Goal: Task Accomplishment & Management: Manage account settings

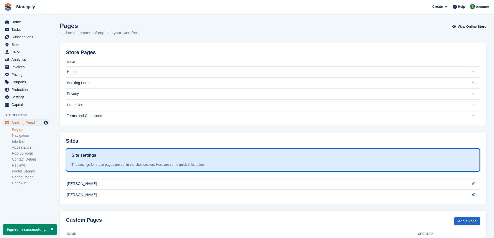
click at [123, 128] on section "Signed in successfully. Pages Update the content of pages in your Storefront Vi…" at bounding box center [273, 132] width 442 height 265
click at [19, 44] on span "Sites" at bounding box center [26, 44] width 31 height 7
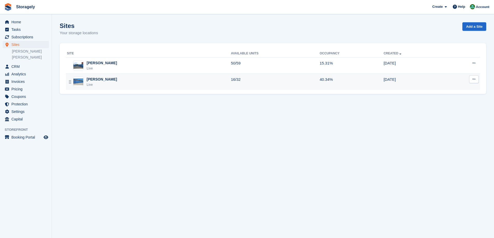
click at [84, 79] on div "Preston Live" at bounding box center [149, 82] width 164 height 11
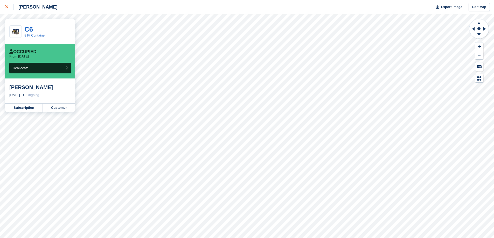
click at [9, 6] on div at bounding box center [9, 7] width 9 height 6
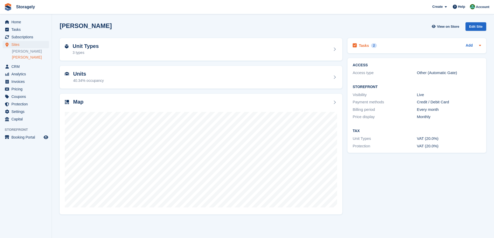
click at [407, 48] on div "Tasks 2 Add" at bounding box center [417, 45] width 128 height 7
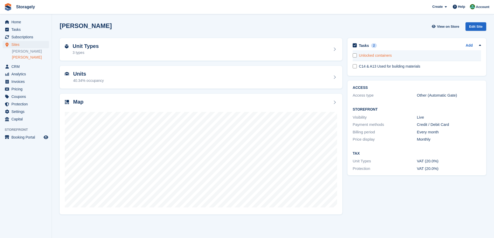
click at [395, 58] on div "Unlocked containers" at bounding box center [420, 55] width 122 height 5
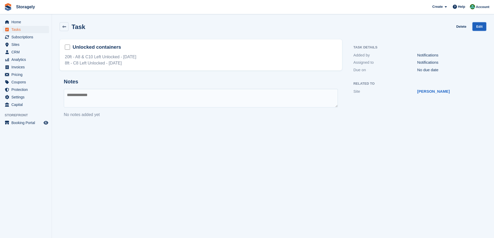
click at [476, 28] on link "Edit" at bounding box center [480, 26] width 14 height 9
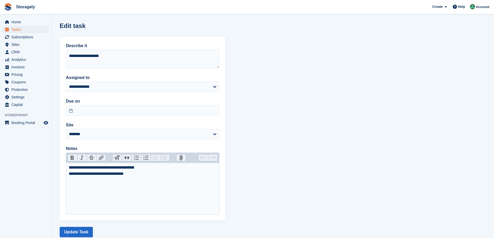
click at [81, 176] on div "**********" at bounding box center [143, 171] width 148 height 12
click at [121, 184] on trix-editor "**********" at bounding box center [143, 189] width 154 height 52
click at [124, 176] on div "**********" at bounding box center [143, 171] width 148 height 12
type trix-editor "**********"
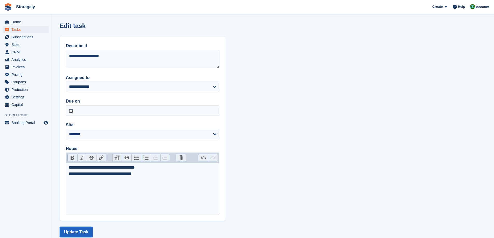
click at [77, 233] on button "Update Task" at bounding box center [76, 232] width 33 height 10
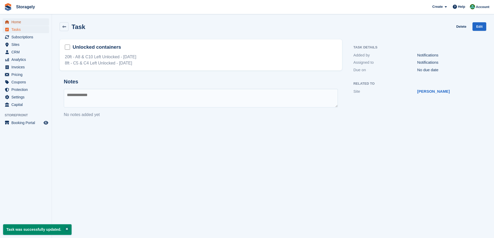
click at [19, 23] on span "Home" at bounding box center [26, 21] width 31 height 7
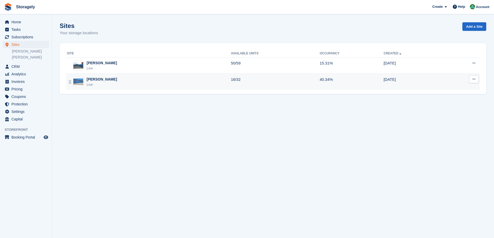
click at [127, 83] on div "Preston Live" at bounding box center [149, 82] width 164 height 11
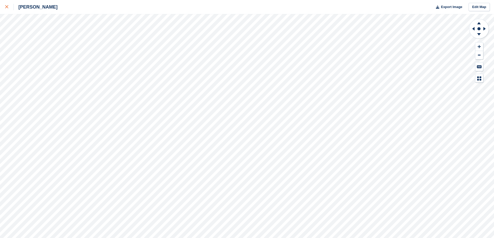
click at [4, 11] on link at bounding box center [7, 7] width 14 height 14
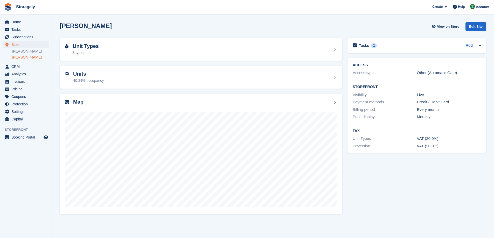
click at [343, 71] on div "Units 40.34% occupancy" at bounding box center [201, 77] width 288 height 28
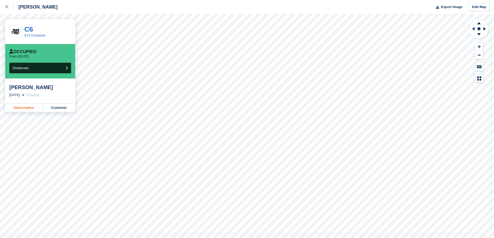
click at [32, 109] on link "Subscription" at bounding box center [24, 108] width 38 height 8
click at [6, 10] on link at bounding box center [7, 7] width 14 height 14
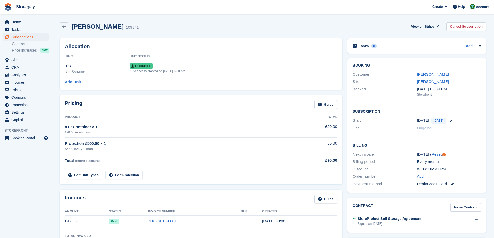
click at [142, 91] on div "Allocation Unit Unit Status C6 8 Ft Container Occupied Auto access granted on 2…" at bounding box center [201, 64] width 288 height 57
click at [430, 75] on link "Izabela Stasik" at bounding box center [433, 74] width 32 height 4
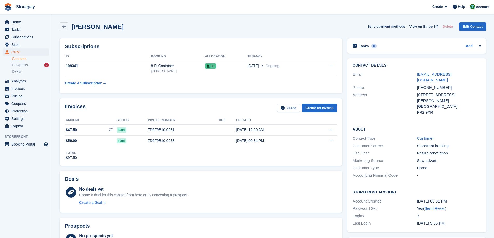
click at [58, 52] on div "Subscriptions ID Booking Allocation Tenancy 109341 8 Ft Container Preston C6 22…" at bounding box center [201, 66] width 288 height 60
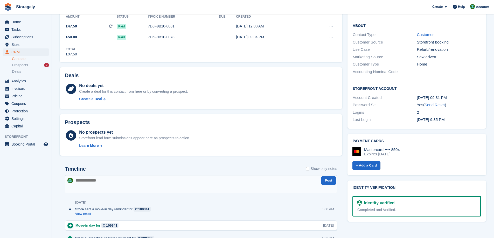
scroll to position [233, 0]
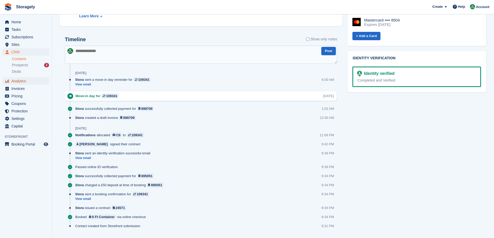
click at [28, 84] on span "Analytics" at bounding box center [26, 81] width 31 height 7
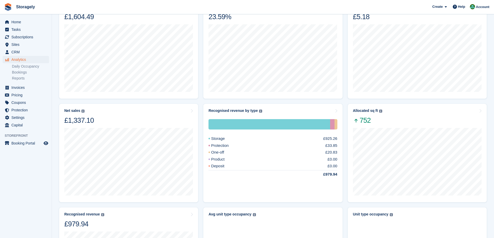
scroll to position [104, 0]
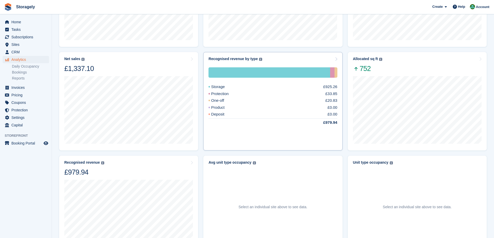
click at [224, 94] on div "Protection" at bounding box center [225, 94] width 33 height 6
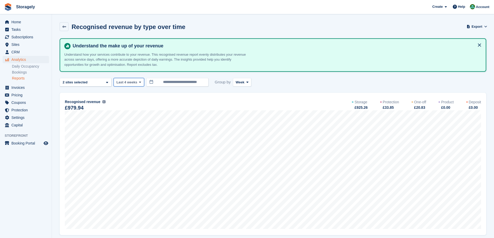
click at [130, 83] on span "Last 4 weeks" at bounding box center [126, 82] width 21 height 5
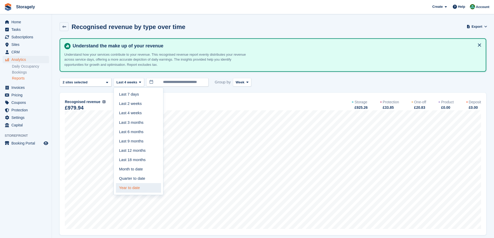
click at [136, 188] on link "Year to date" at bounding box center [138, 187] width 45 height 9
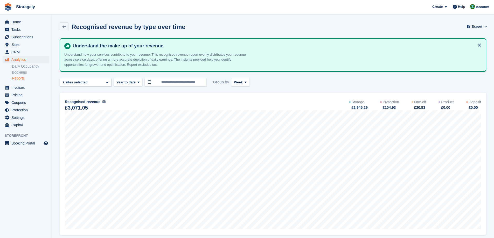
click at [386, 110] on div "£104.93" at bounding box center [390, 107] width 17 height 5
drag, startPoint x: 386, startPoint y: 110, endPoint x: 392, endPoint y: 107, distance: 6.2
click at [392, 107] on div "£104.93" at bounding box center [390, 107] width 17 height 5
click at [28, 23] on span "Home" at bounding box center [26, 21] width 31 height 7
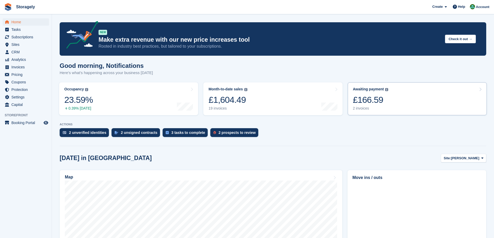
click at [375, 98] on div "£166.59" at bounding box center [371, 100] width 36 height 11
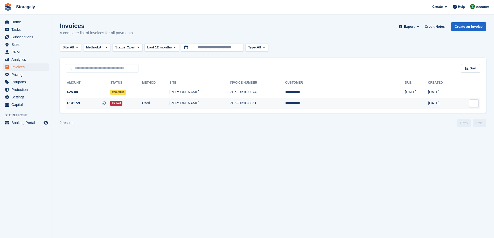
click at [230, 104] on td "[PERSON_NAME]" at bounding box center [199, 103] width 60 height 11
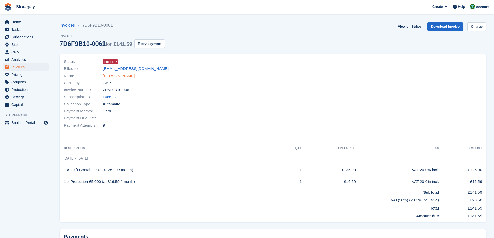
click at [117, 76] on link "[PERSON_NAME]" at bounding box center [119, 76] width 32 height 6
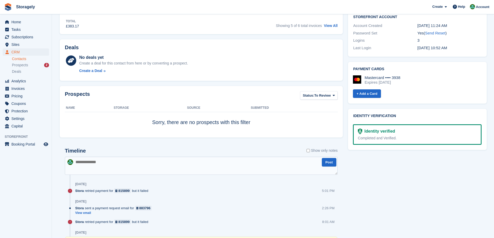
scroll to position [26, 0]
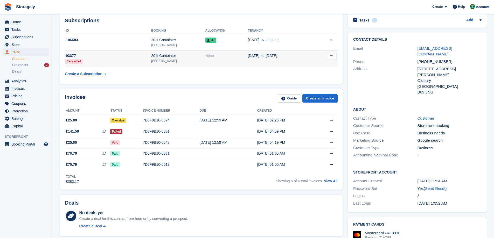
click at [184, 64] on td "20 ft Containter Dudley" at bounding box center [178, 59] width 54 height 17
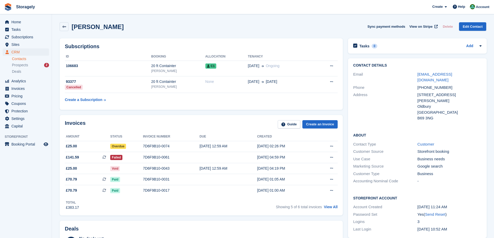
scroll to position [26, 0]
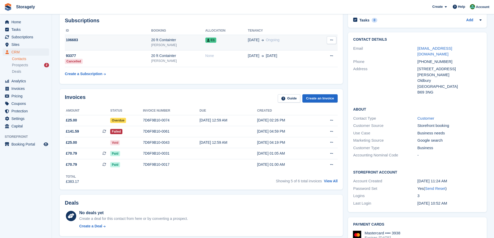
drag, startPoint x: 0, startPoint y: 0, endPoint x: 158, endPoint y: 43, distance: 163.9
click at [158, 43] on div "[PERSON_NAME]" at bounding box center [178, 45] width 54 height 5
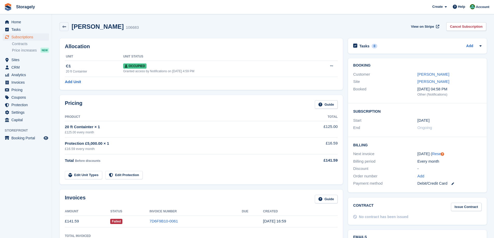
scroll to position [78, 0]
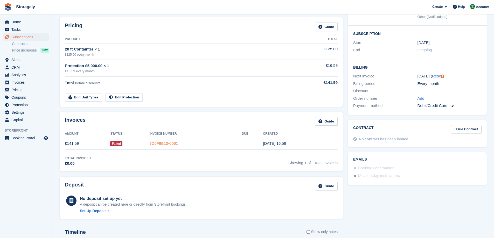
click at [157, 143] on link "7D6F9B10-0061" at bounding box center [163, 143] width 29 height 4
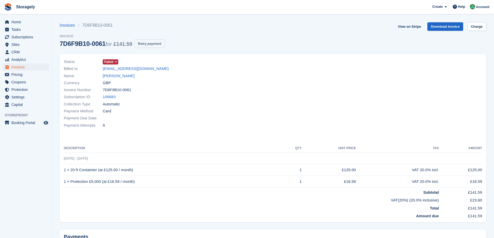
click at [143, 43] on button "Retry payment" at bounding box center [149, 43] width 31 height 9
click at [20, 21] on span "Home" at bounding box center [26, 21] width 31 height 7
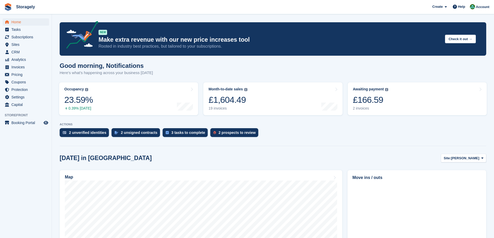
click at [200, 100] on turbo-frame "Occupancy The percentage of all currently allocated units in terms of area. Inc…" at bounding box center [129, 99] width 144 height 38
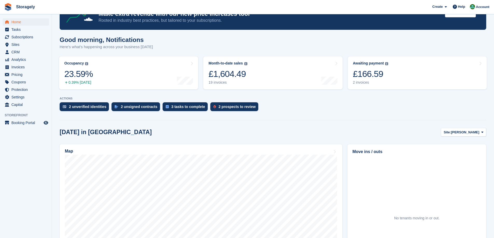
click at [330, 106] on div "2 unverified identities 2 unsigned contracts 3 tasks to complete 2 prospects to…" at bounding box center [273, 107] width 427 height 11
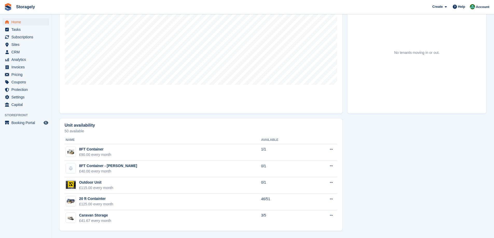
scroll to position [0, 0]
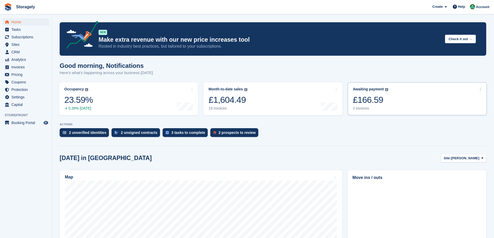
click at [391, 102] on link "Awaiting payment The total outstanding balance on all open invoices. £166.59 2 …" at bounding box center [417, 98] width 139 height 33
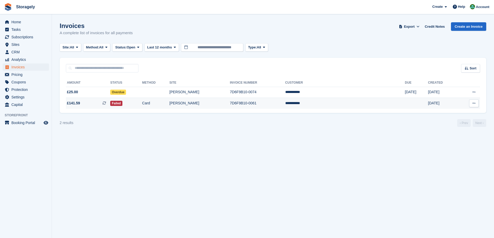
click at [139, 102] on td "Failed" at bounding box center [126, 103] width 32 height 11
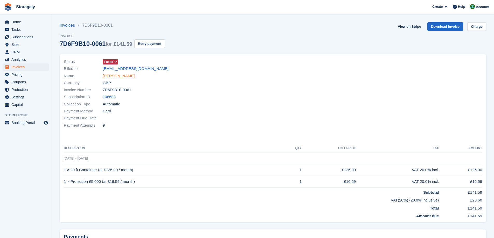
click at [111, 73] on link "[PERSON_NAME]" at bounding box center [119, 76] width 32 height 6
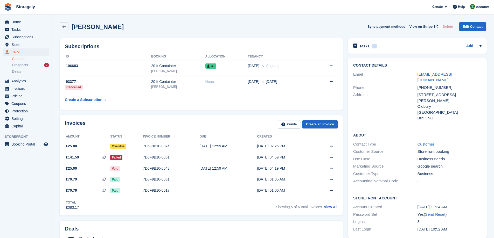
click at [418, 92] on div "32 Callaghan Drive, Tividale" at bounding box center [450, 98] width 64 height 12
drag, startPoint x: 417, startPoint y: 90, endPoint x: 429, endPoint y: 106, distance: 20.0
click at [429, 106] on div "32 Callaghan Drive, Tividale Oldbury United Kingdom B69 3NG" at bounding box center [450, 106] width 64 height 29
copy div "32 Callaghan Drive, Tividale Oldbury United Kingdom B69 3NG"
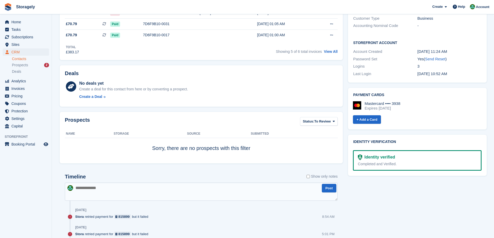
scroll to position [182, 0]
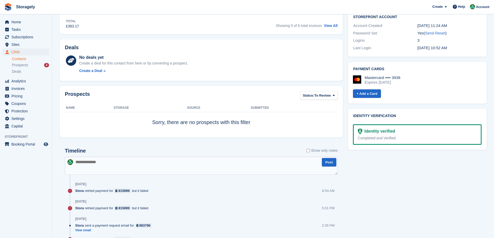
click at [117, 164] on textarea at bounding box center [201, 166] width 273 height 18
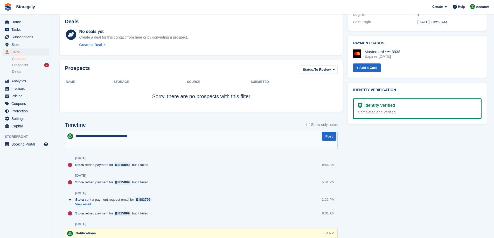
scroll to position [3, 0]
paste textarea "**********"
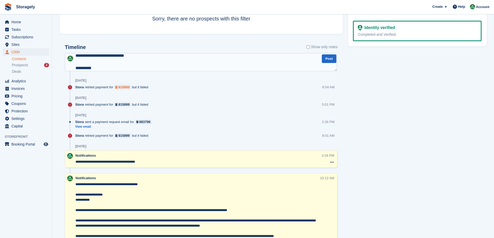
drag, startPoint x: 112, startPoint y: 66, endPoint x: 114, endPoint y: 89, distance: 22.4
type textarea "**********"
drag, startPoint x: 71, startPoint y: 65, endPoint x: 77, endPoint y: 65, distance: 6.0
click at [71, 65] on textarea "**********" at bounding box center [201, 62] width 272 height 18
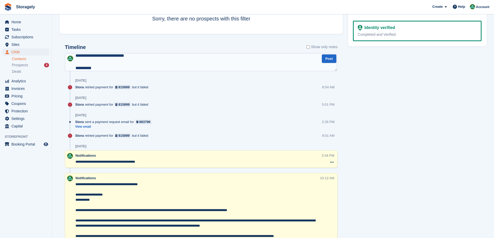
drag, startPoint x: 74, startPoint y: 68, endPoint x: 127, endPoint y: 111, distance: 68.1
click at [328, 60] on button "Post" at bounding box center [329, 58] width 15 height 9
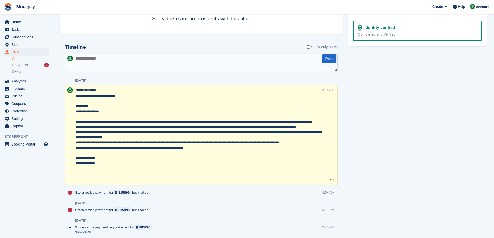
scroll to position [233, 0]
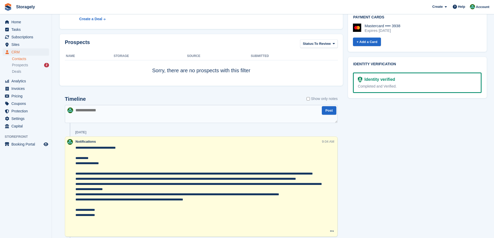
drag, startPoint x: 102, startPoint y: 228, endPoint x: 74, endPoint y: 150, distance: 82.6
click at [74, 150] on div "**********" at bounding box center [201, 187] width 273 height 100
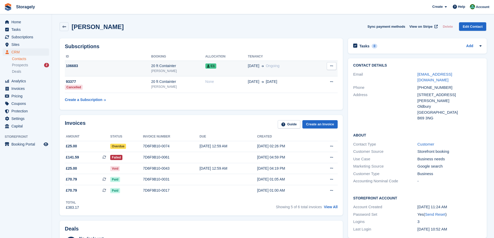
click at [110, 69] on td "106683" at bounding box center [108, 69] width 86 height 16
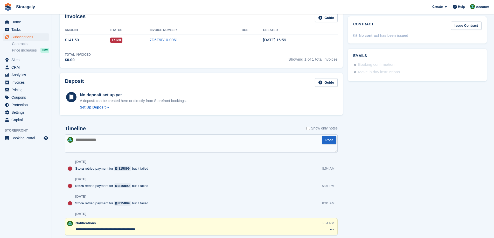
scroll to position [285, 0]
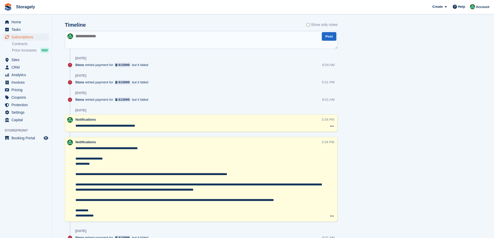
click at [149, 40] on textarea at bounding box center [201, 40] width 273 height 18
paste textarea "**********"
type textarea "**********"
click at [330, 37] on button "Post" at bounding box center [329, 36] width 15 height 9
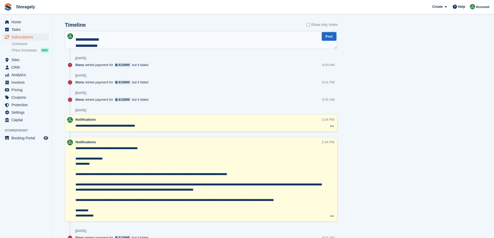
scroll to position [0, 0]
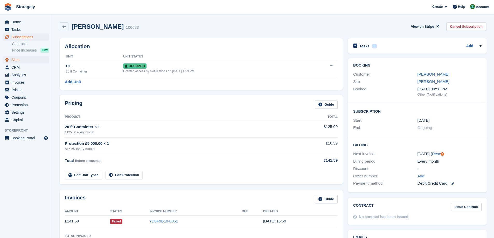
click at [25, 60] on span "Sites" at bounding box center [26, 59] width 31 height 7
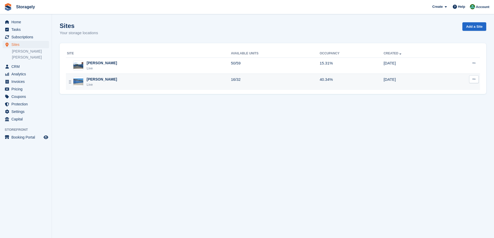
click at [109, 81] on div "Preston Live" at bounding box center [149, 82] width 164 height 11
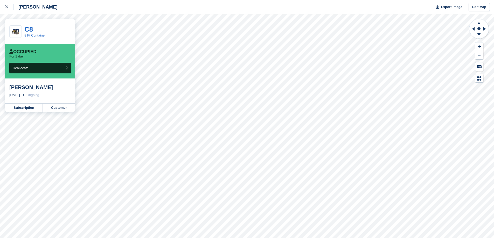
click at [12, 87] on div "Alex Deremez" at bounding box center [40, 87] width 62 height 6
drag, startPoint x: 12, startPoint y: 87, endPoint x: 25, endPoint y: 87, distance: 12.5
click at [25, 87] on div "Alex Deremez" at bounding box center [40, 87] width 62 height 6
copy div "Alex Deremez"
click at [4, 4] on link at bounding box center [7, 7] width 14 height 14
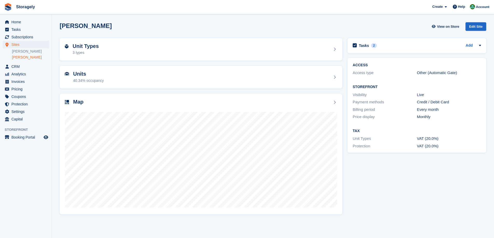
click at [419, 183] on div "Tasks 2 Add Unlocked containers C14 & A13 Used for building materials" at bounding box center [417, 127] width 144 height 182
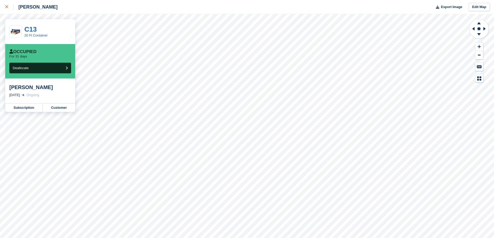
click at [8, 7] on icon at bounding box center [6, 6] width 3 height 3
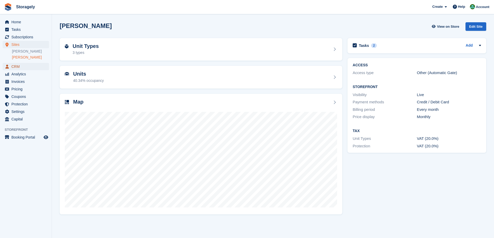
click at [18, 63] on span "CRM" at bounding box center [26, 66] width 31 height 7
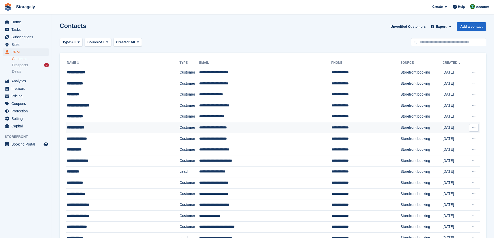
click at [97, 129] on div "**********" at bounding box center [111, 127] width 89 height 5
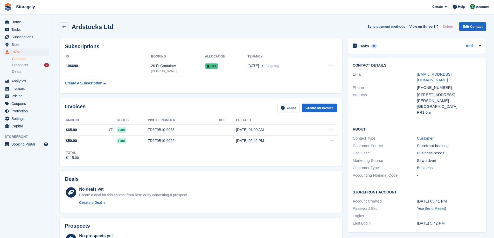
click at [84, 30] on h2 "Ardstocks Ltd" at bounding box center [93, 26] width 42 height 7
drag, startPoint x: 84, startPoint y: 30, endPoint x: 114, endPoint y: 28, distance: 29.9
click at [114, 28] on div "Ardstocks Ltd Sync payment methods View on Stripe Delete Edit Contact" at bounding box center [273, 26] width 427 height 9
copy div "Ardstocks Ltd Sync payment methods View on Stripe Delete Edit Contact"
click at [81, 62] on td "106690" at bounding box center [108, 69] width 86 height 16
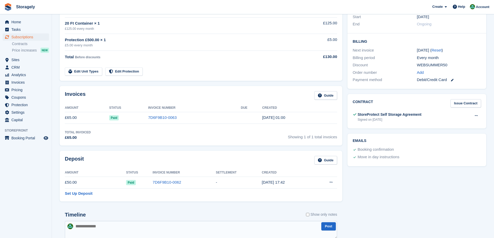
scroll to position [104, 0]
drag, startPoint x: 401, startPoint y: 114, endPoint x: 420, endPoint y: 116, distance: 19.8
click at [402, 114] on div "StoreProtect Self Storage Agreement" at bounding box center [390, 114] width 64 height 5
click at [479, 118] on button at bounding box center [476, 116] width 10 height 8
click at [442, 125] on p "View" at bounding box center [456, 126] width 45 height 7
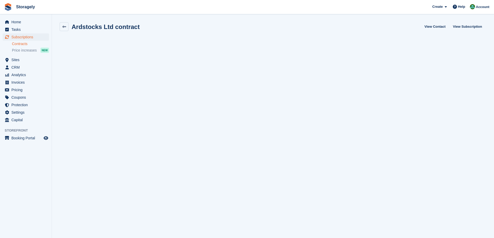
click at [65, 32] on div "Ardstocks Ltd contract View Contact View Subscription Loading..." at bounding box center [273, 126] width 427 height 209
click at [64, 27] on icon at bounding box center [64, 27] width 4 height 4
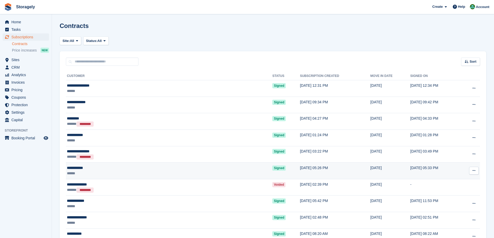
click at [109, 171] on div "******" at bounding box center [124, 173] width 114 height 5
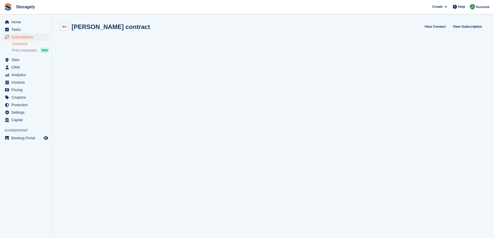
click at [64, 25] on icon at bounding box center [64, 27] width 4 height 4
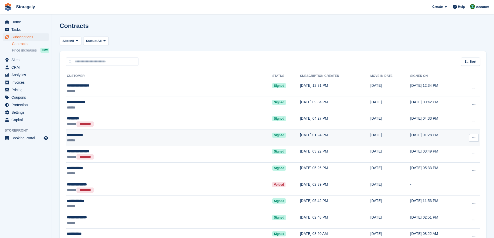
click at [98, 137] on div "**********" at bounding box center [124, 135] width 114 height 5
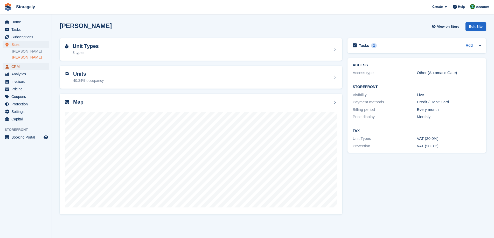
click at [19, 66] on span "CRM" at bounding box center [26, 66] width 31 height 7
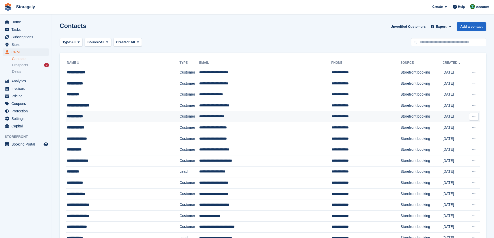
click at [113, 115] on div "**********" at bounding box center [111, 116] width 89 height 5
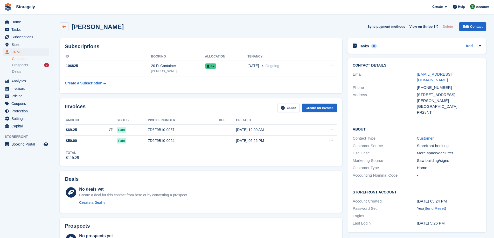
click at [61, 26] on link at bounding box center [64, 26] width 9 height 9
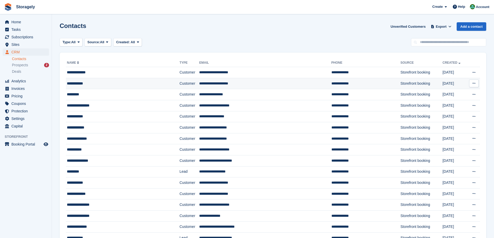
click at [120, 81] on div "**********" at bounding box center [111, 83] width 89 height 5
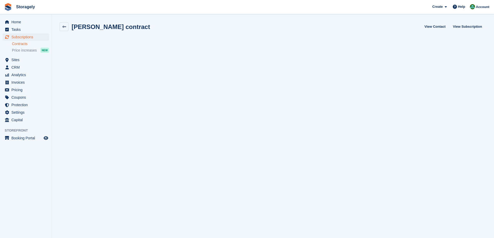
click at [77, 26] on h2 "Alex Deremez contract" at bounding box center [111, 26] width 79 height 7
drag, startPoint x: 77, startPoint y: 26, endPoint x: 93, endPoint y: 26, distance: 16.3
click at [93, 26] on h2 "Alex Deremez contract" at bounding box center [111, 26] width 79 height 7
drag, startPoint x: 59, startPoint y: 27, endPoint x: 61, endPoint y: 25, distance: 2.9
click at [59, 26] on section "Alex Deremez contract View Contact View Subscription Loading..." at bounding box center [273, 119] width 442 height 239
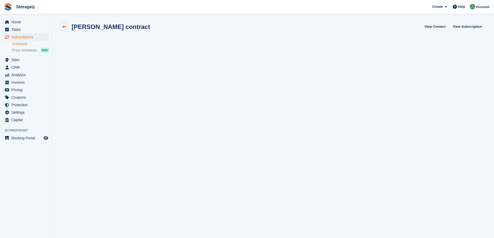
click at [61, 25] on link at bounding box center [64, 26] width 9 height 9
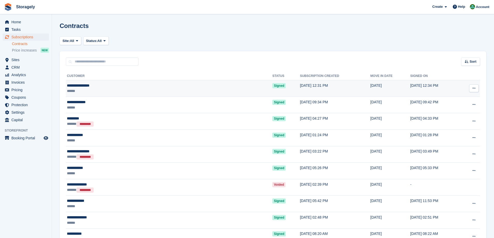
click at [94, 90] on div "******" at bounding box center [124, 90] width 114 height 5
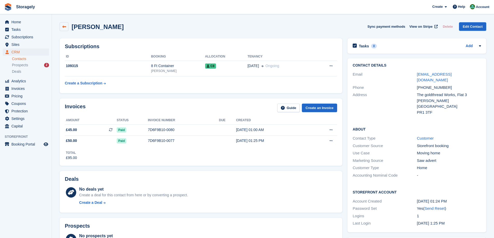
click at [61, 24] on link at bounding box center [64, 26] width 9 height 9
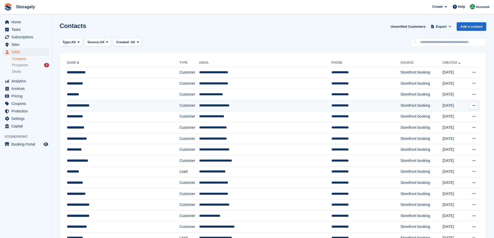
click at [100, 105] on div "**********" at bounding box center [111, 105] width 89 height 5
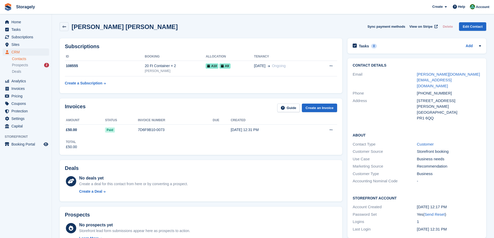
click at [80, 30] on h2 "Sajid Inayat Adam" at bounding box center [125, 26] width 106 height 7
drag, startPoint x: 80, startPoint y: 30, endPoint x: 107, endPoint y: 29, distance: 27.8
click at [109, 29] on h2 "Sajid Inayat Adam" at bounding box center [125, 26] width 106 height 7
copy h2 "Sajid Inayat Adam"
click at [65, 26] on icon at bounding box center [64, 27] width 4 height 4
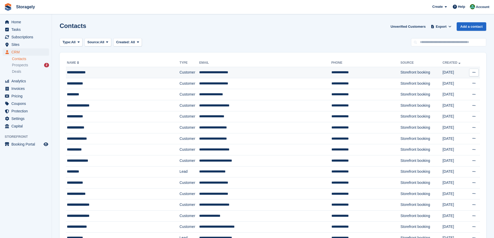
click at [91, 74] on div "**********" at bounding box center [111, 72] width 89 height 5
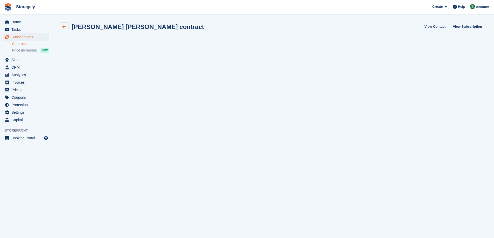
click at [65, 28] on icon at bounding box center [64, 27] width 4 height 4
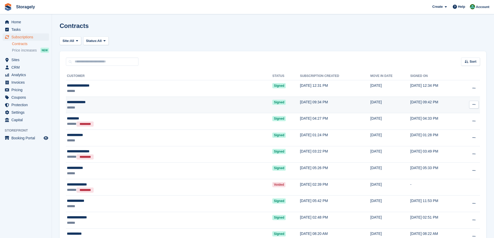
click at [99, 108] on div "******" at bounding box center [124, 107] width 114 height 5
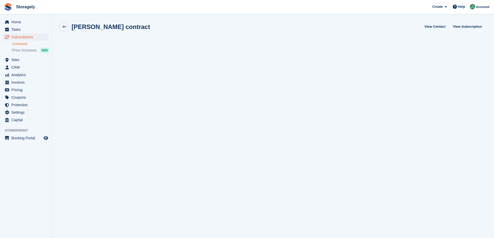
click at [78, 29] on h2 "[PERSON_NAME] contract" at bounding box center [111, 26] width 79 height 7
drag, startPoint x: 78, startPoint y: 29, endPoint x: 96, endPoint y: 26, distance: 18.3
click at [96, 26] on h2 "Izabela Stasik contract" at bounding box center [111, 26] width 79 height 7
copy h2 "Izabela Stasik"
click at [25, 21] on span "Home" at bounding box center [26, 21] width 31 height 7
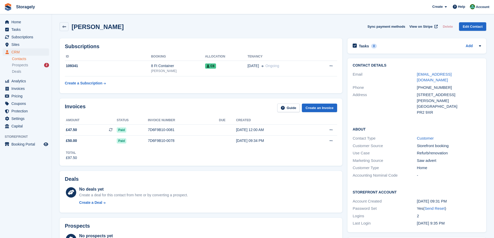
click at [78, 94] on div "Subscriptions ID Booking Allocation Tenancy 109341 8 Ft Container Preston C6 22…" at bounding box center [201, 66] width 288 height 60
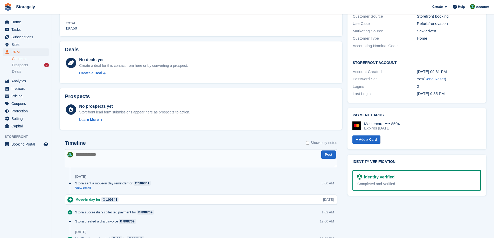
scroll to position [156, 0]
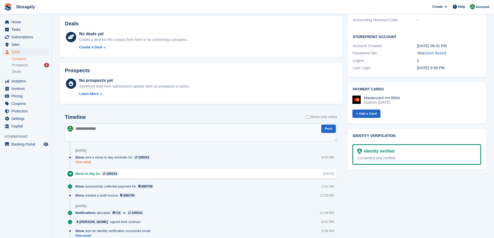
click at [84, 162] on link "View email" at bounding box center [114, 162] width 78 height 4
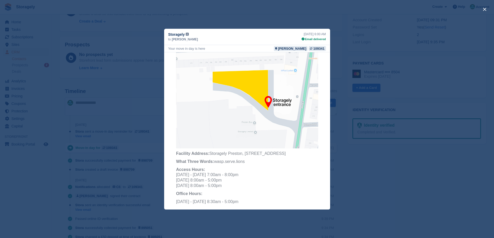
scroll to position [0, 0]
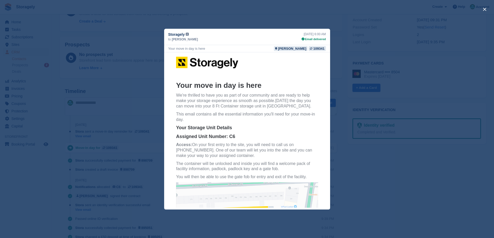
click at [110, 97] on div "close" at bounding box center [247, 119] width 494 height 238
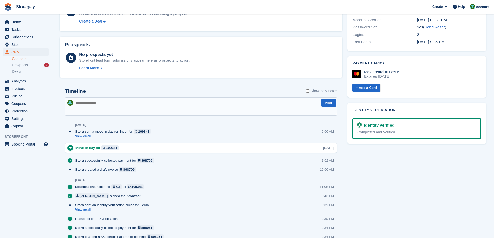
scroll to position [26, 0]
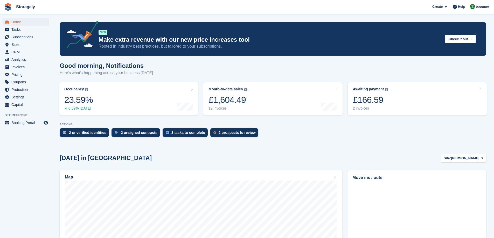
click at [199, 105] on turbo-frame "Occupancy The percentage of all currently allocated units in terms of area. Inc…" at bounding box center [129, 99] width 144 height 38
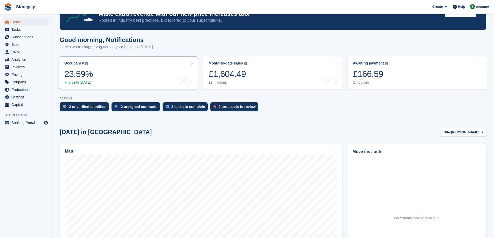
scroll to position [52, 0]
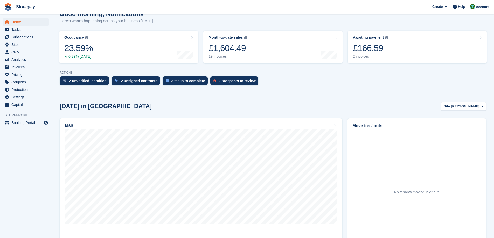
click at [209, 101] on section "NEW Make extra revenue with our new price increases tool Rooted in industry bes…" at bounding box center [273, 163] width 442 height 430
